Goal: Information Seeking & Learning: Learn about a topic

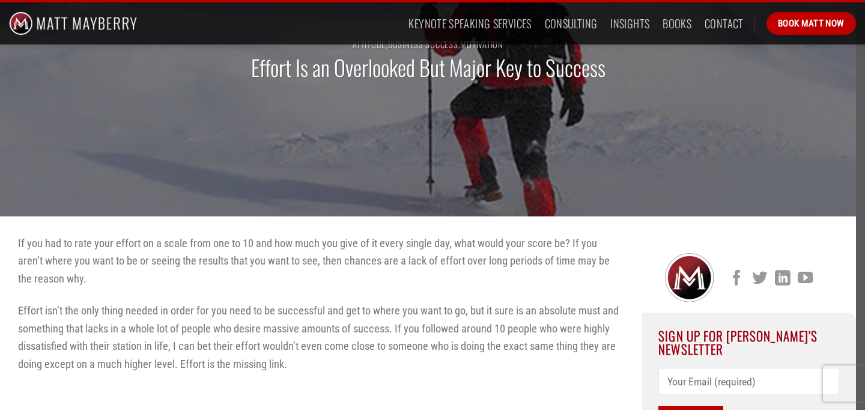
scroll to position [136, 0]
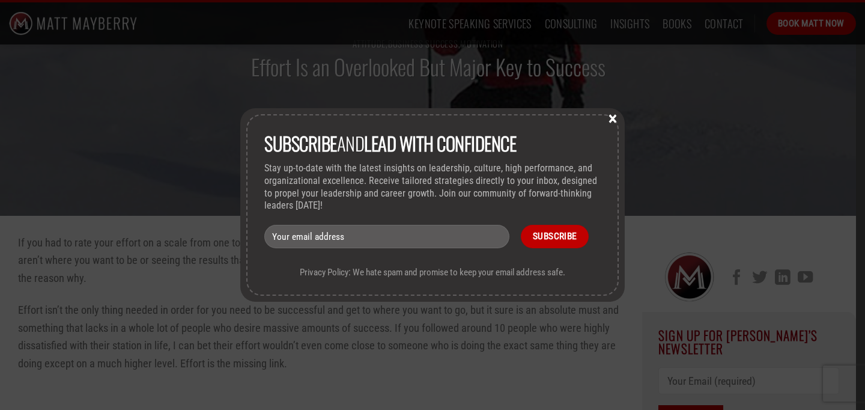
click at [605, 112] on div "Subscribe and lead with Confidence Stay up-to-date with the latest insights on …" at bounding box center [432, 204] width 384 height 193
click at [608, 116] on button "×" at bounding box center [613, 117] width 18 height 11
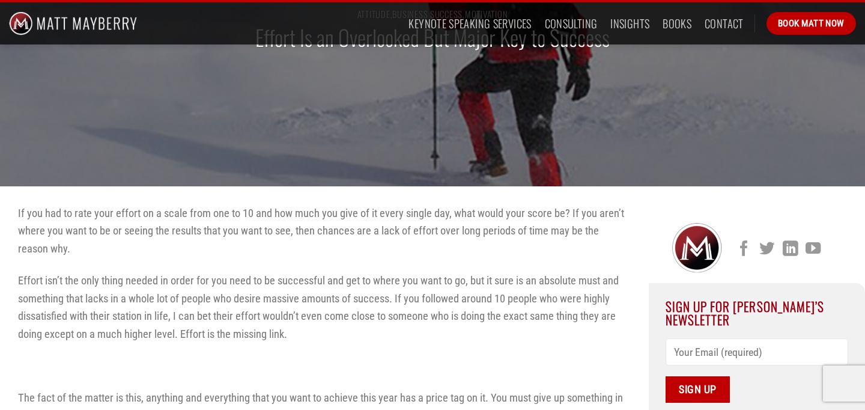
scroll to position [171, 0]
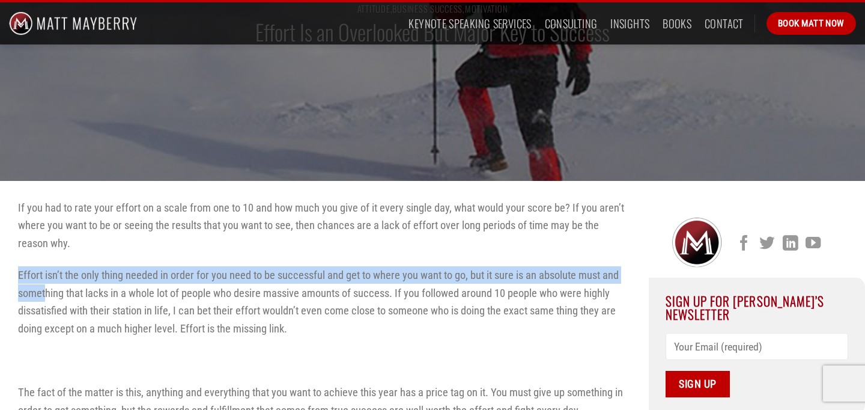
drag, startPoint x: 15, startPoint y: 273, endPoint x: 46, endPoint y: 291, distance: 35.5
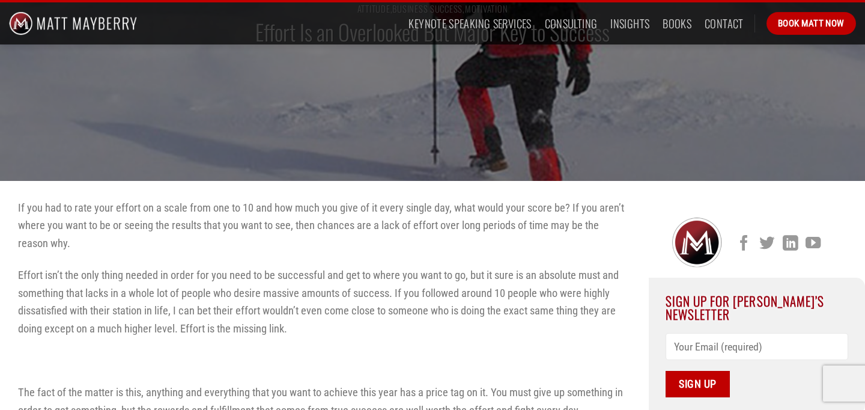
click at [71, 292] on p "Effort isn’t the only thing needed in order for you need to be successful and g…" at bounding box center [324, 301] width 613 height 71
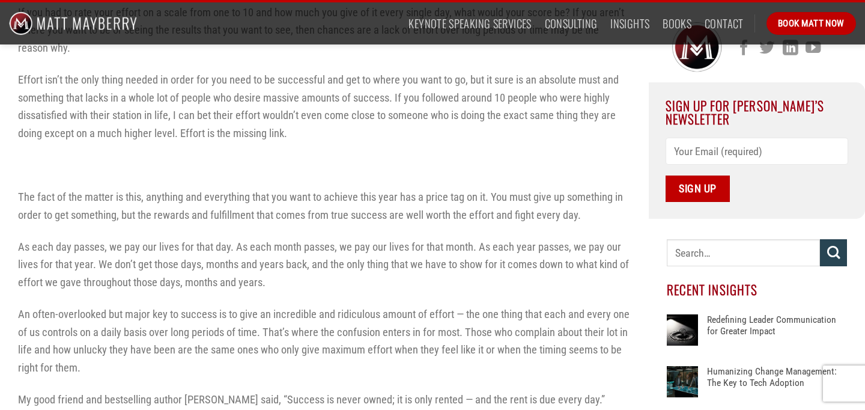
scroll to position [377, 0]
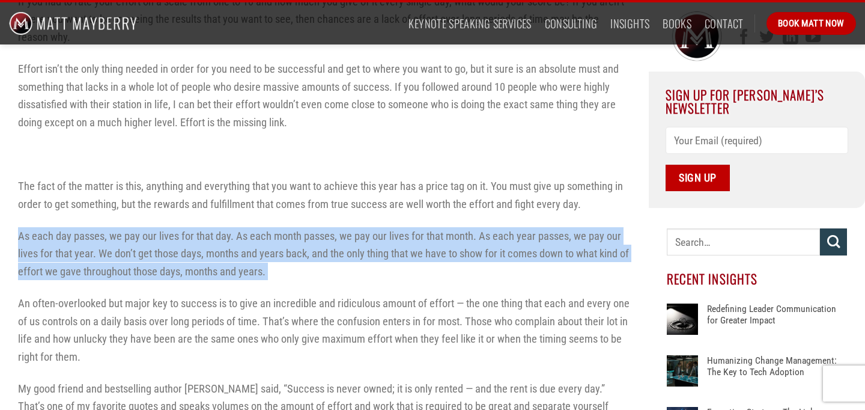
drag, startPoint x: 11, startPoint y: 232, endPoint x: 35, endPoint y: 284, distance: 57.5
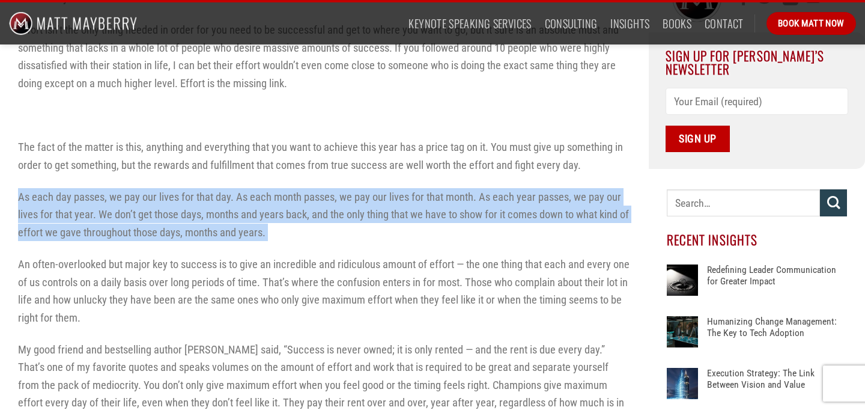
scroll to position [420, 0]
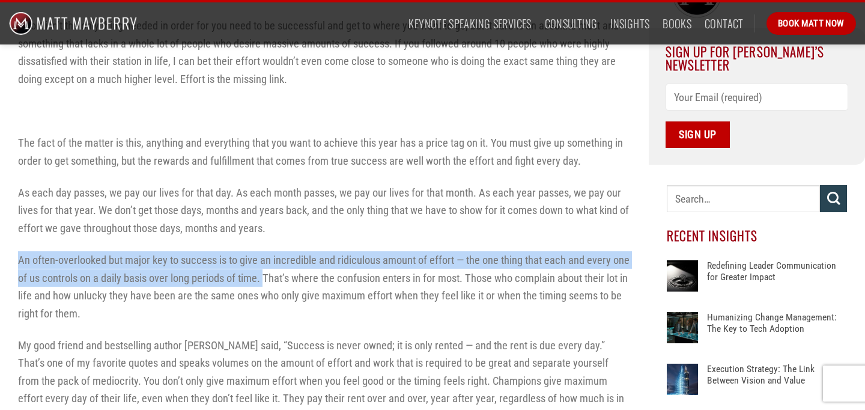
drag, startPoint x: 11, startPoint y: 258, endPoint x: 264, endPoint y: 275, distance: 254.0
copy p "An often-overlooked but major key to success is to give an incredible and ridic…"
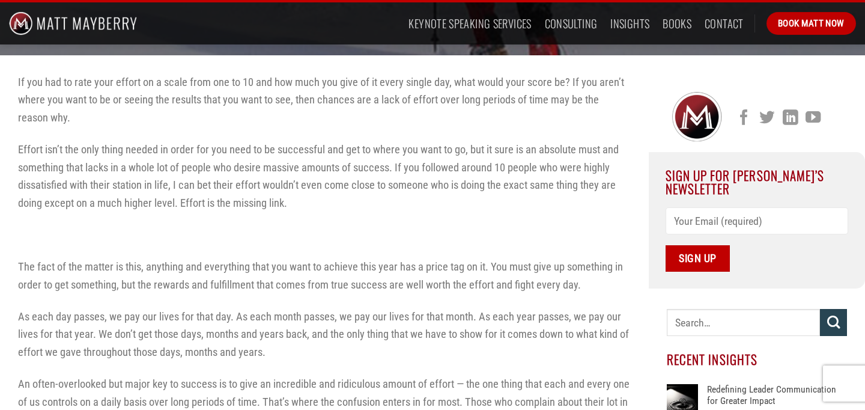
scroll to position [0, 0]
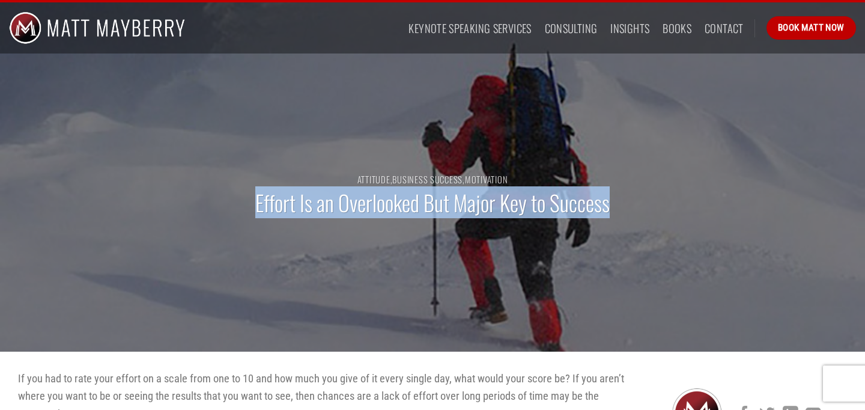
drag, startPoint x: 255, startPoint y: 200, endPoint x: 681, endPoint y: 198, distance: 425.9
click at [681, 198] on div "Attitude , Business Success , Motivation Effort Is an Overlooked But Major Key …" at bounding box center [432, 201] width 865 height 300
copy h1 "Effort Is an Overlooked But Major Key to Success"
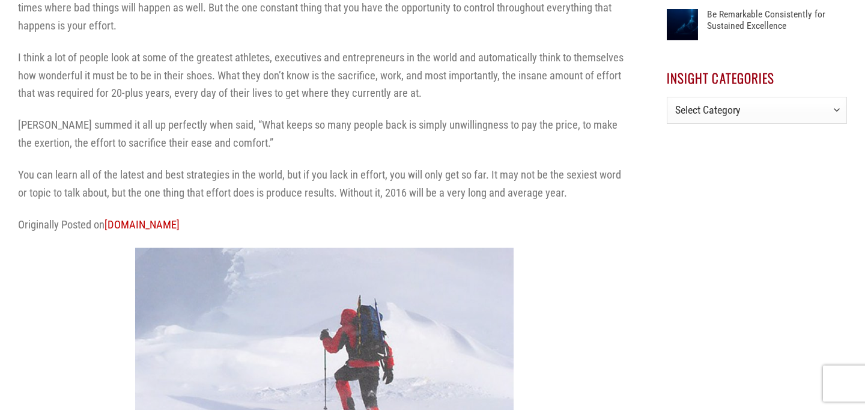
scroll to position [1379, 0]
